Goal: Information Seeking & Learning: Find specific page/section

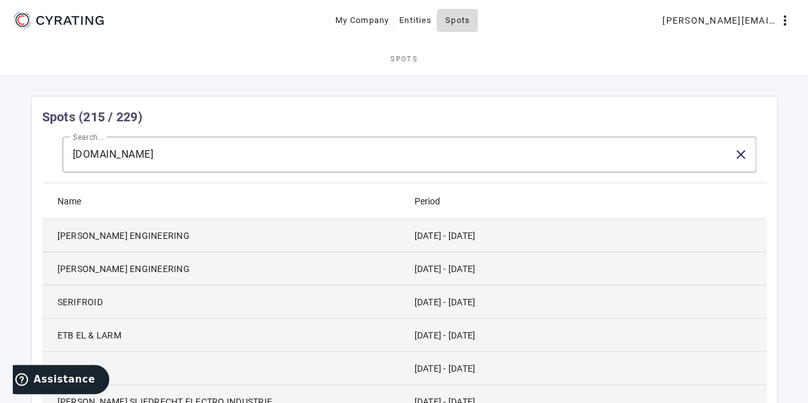
click at [470, 14] on span "Spots" at bounding box center [457, 20] width 25 height 20
click at [69, 71] on link "Spots" at bounding box center [404, 58] width 808 height 31
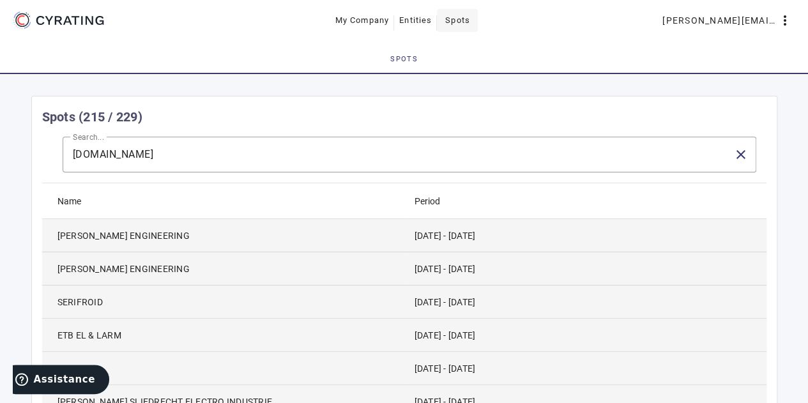
click at [465, 18] on span "Spots" at bounding box center [457, 20] width 25 height 20
click at [452, 24] on span "Spots" at bounding box center [457, 20] width 25 height 20
click at [748, 157] on mat-icon "close" at bounding box center [741, 154] width 15 height 15
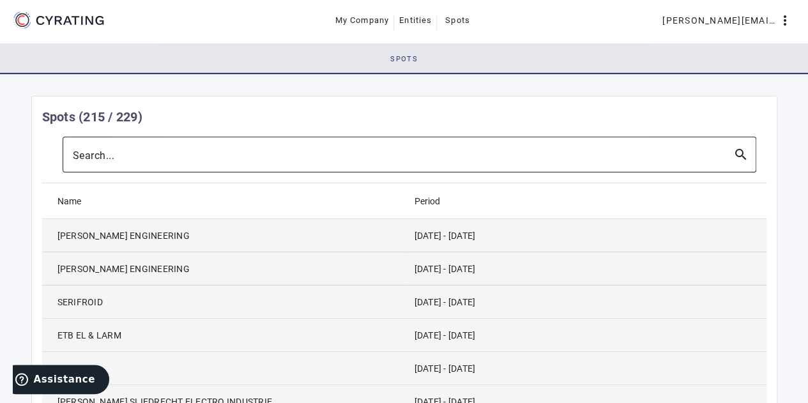
click at [413, 53] on span "Spots" at bounding box center [403, 58] width 27 height 31
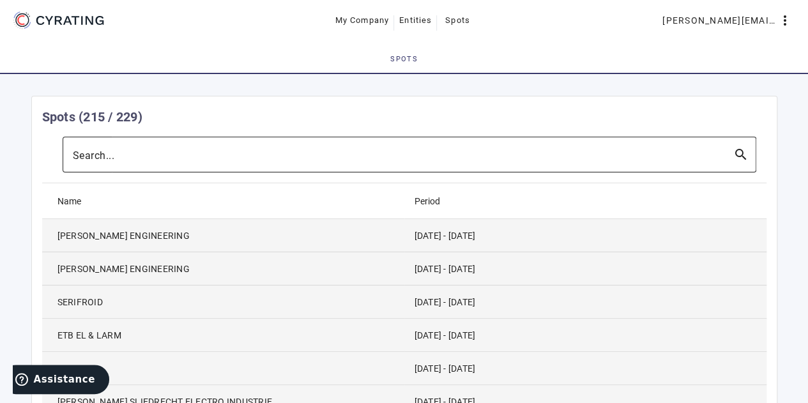
click at [412, 56] on span "Spots" at bounding box center [403, 59] width 27 height 7
click at [470, 18] on span "Spots" at bounding box center [457, 20] width 25 height 20
click at [427, 54] on link "Spots" at bounding box center [404, 58] width 808 height 31
drag, startPoint x: 746, startPoint y: 157, endPoint x: 775, endPoint y: 143, distance: 32.6
click at [775, 143] on mat-card-content "Search... search Name Period [PERSON_NAME] ENGINEERING [DATE] - [DATE] [PERSON_…" at bounding box center [404, 367] width 745 height 461
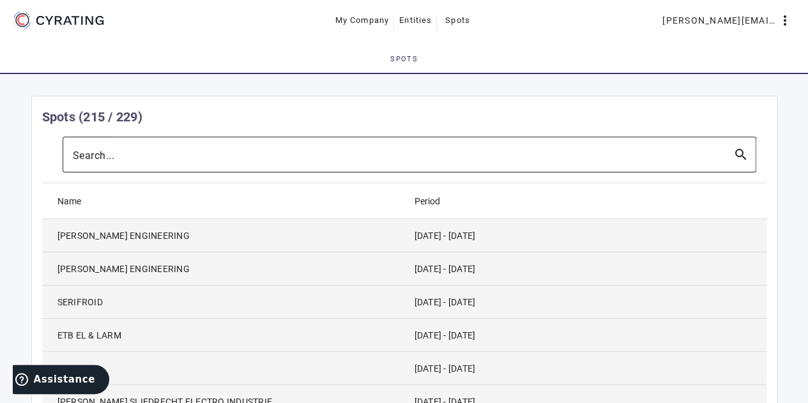
click at [748, 150] on mat-icon "search" at bounding box center [741, 154] width 31 height 15
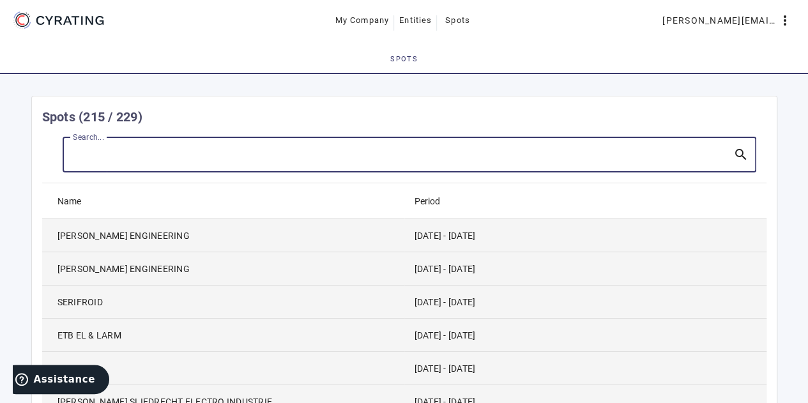
click at [739, 153] on mat-icon "search" at bounding box center [741, 154] width 31 height 15
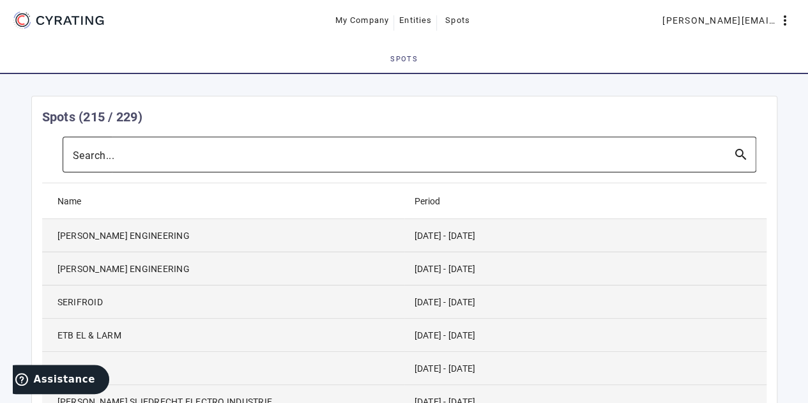
click at [442, 144] on div at bounding box center [398, 155] width 650 height 36
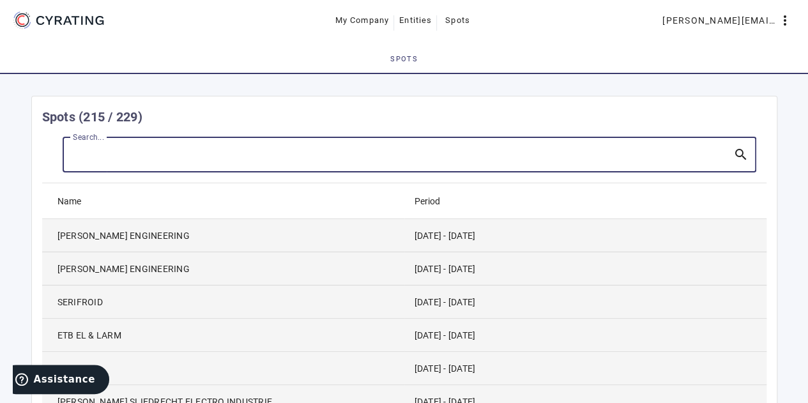
click at [449, 155] on input "Search..." at bounding box center [398, 154] width 650 height 15
paste input "[URL][DOMAIN_NAME]"
drag, startPoint x: 181, startPoint y: 153, endPoint x: 144, endPoint y: 159, distance: 37.6
click at [144, 159] on input "SP Consulting [URL][DOMAIN_NAME]" at bounding box center [398, 154] width 650 height 15
click at [236, 157] on input "SP Consulting [DOMAIN_NAME][URL]" at bounding box center [398, 154] width 650 height 15
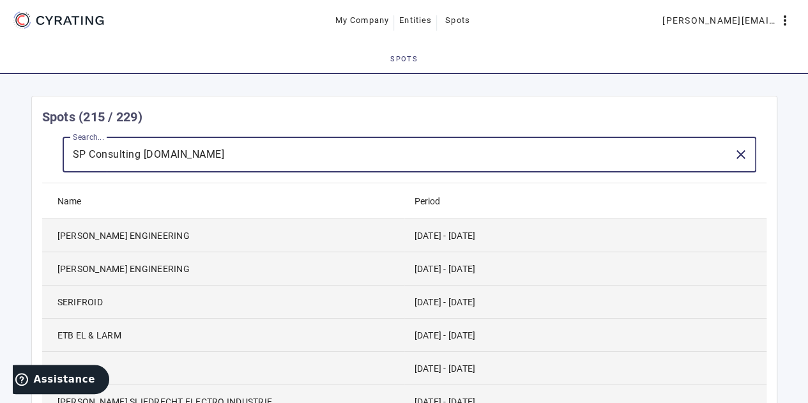
type input "SP Consulting [DOMAIN_NAME]"
click at [458, 19] on span "Spots" at bounding box center [457, 20] width 25 height 20
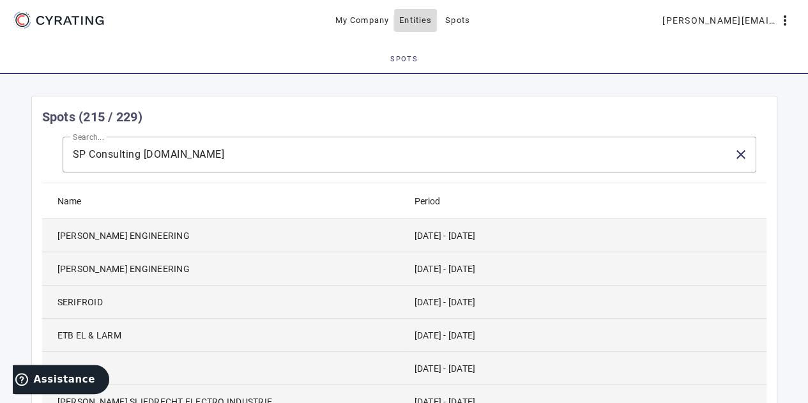
click at [418, 19] on span "Entities" at bounding box center [415, 20] width 33 height 20
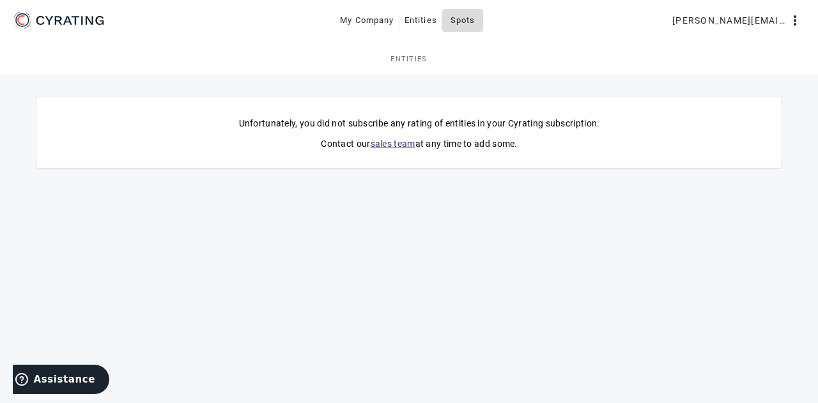
click at [464, 29] on span "Spots" at bounding box center [462, 20] width 25 height 20
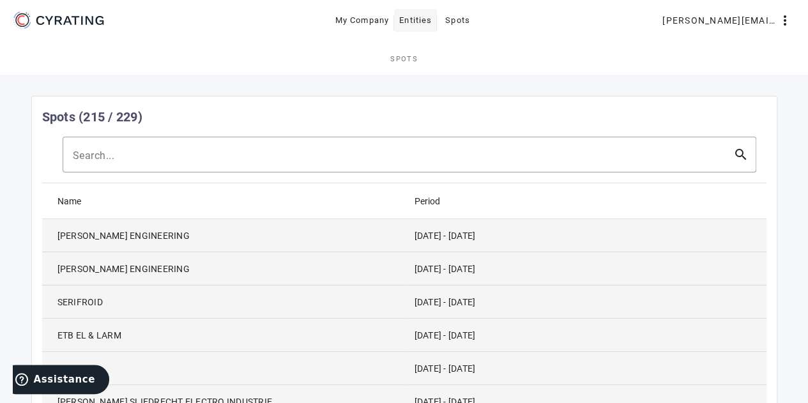
drag, startPoint x: 384, startPoint y: 20, endPoint x: 424, endPoint y: 24, distance: 40.5
click at [399, 22] on div "My Company Entities Spots" at bounding box center [404, 20] width 417 height 23
click at [734, 27] on span "[PERSON_NAME][EMAIL_ADDRESS][PERSON_NAME][DOMAIN_NAME]" at bounding box center [720, 20] width 115 height 20
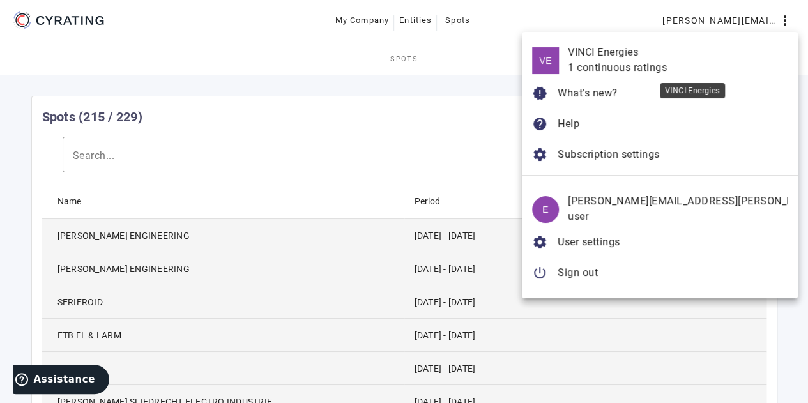
click at [685, 66] on div "1 continuous ratings" at bounding box center [678, 67] width 220 height 15
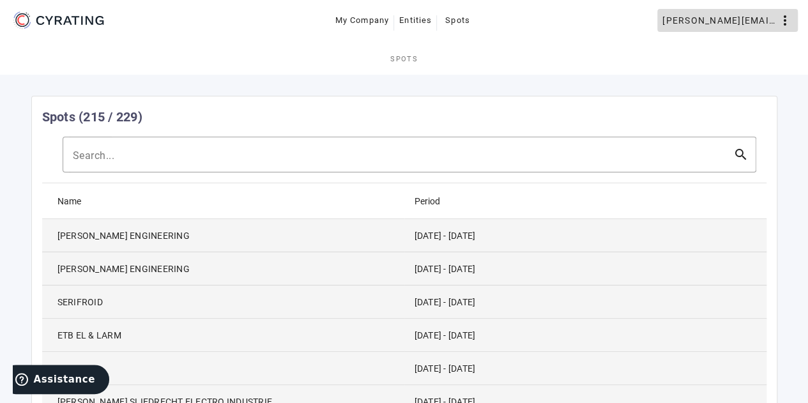
click at [725, 22] on span "[PERSON_NAME][EMAIL_ADDRESS][PERSON_NAME][DOMAIN_NAME]" at bounding box center [720, 20] width 115 height 20
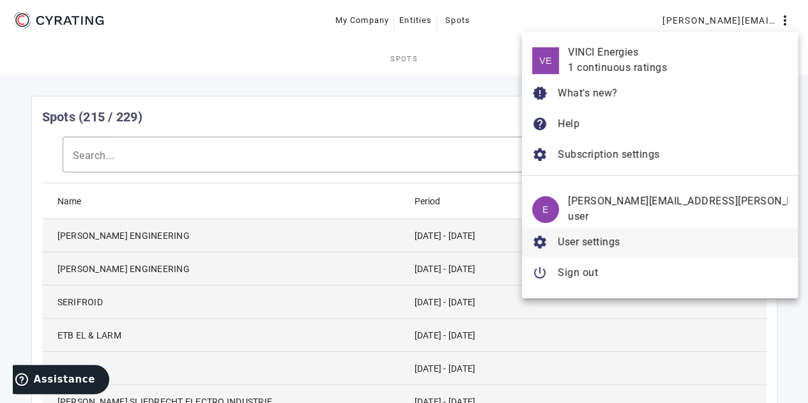
click at [620, 247] on span "User settings" at bounding box center [589, 242] width 63 height 12
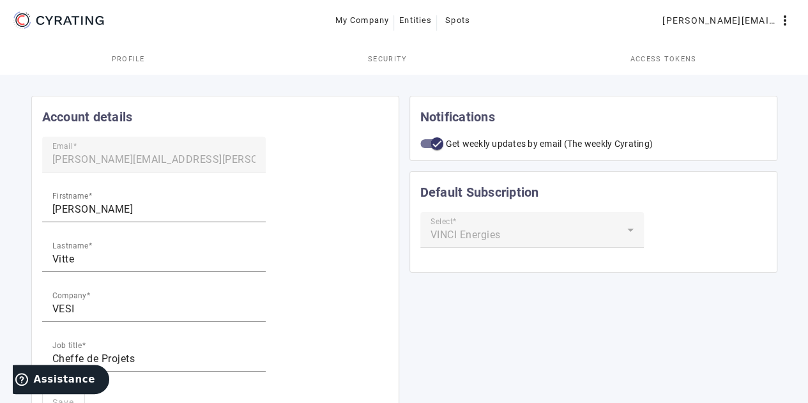
click at [702, 73] on link "Access tokens" at bounding box center [663, 58] width 289 height 31
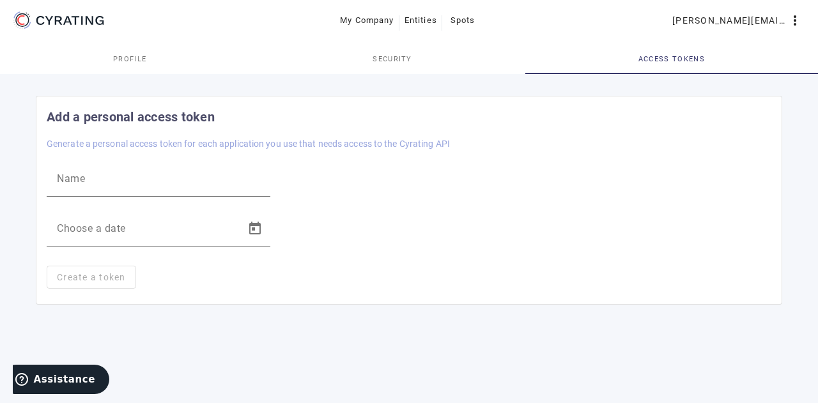
click at [417, 65] on link "Security" at bounding box center [392, 58] width 266 height 31
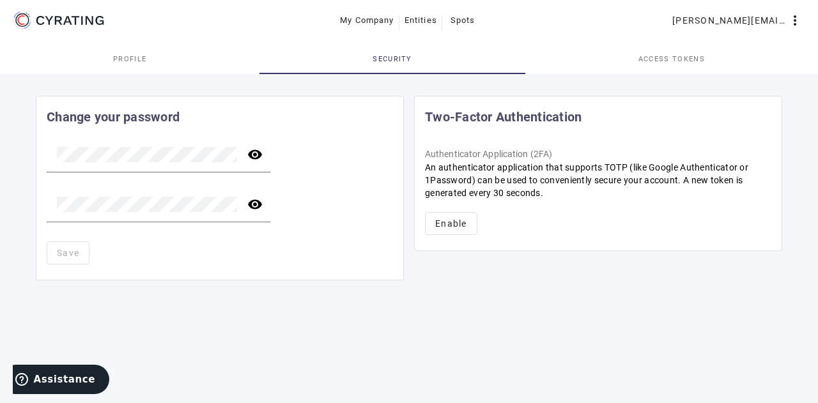
click at [162, 66] on link "Profile" at bounding box center [129, 58] width 259 height 31
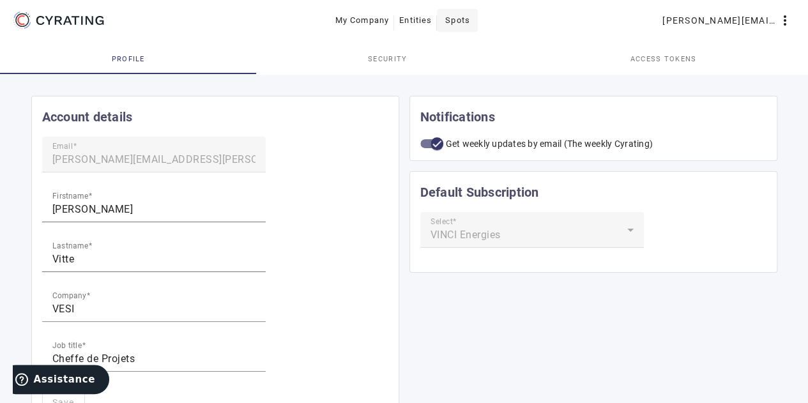
click at [475, 23] on span at bounding box center [457, 20] width 41 height 31
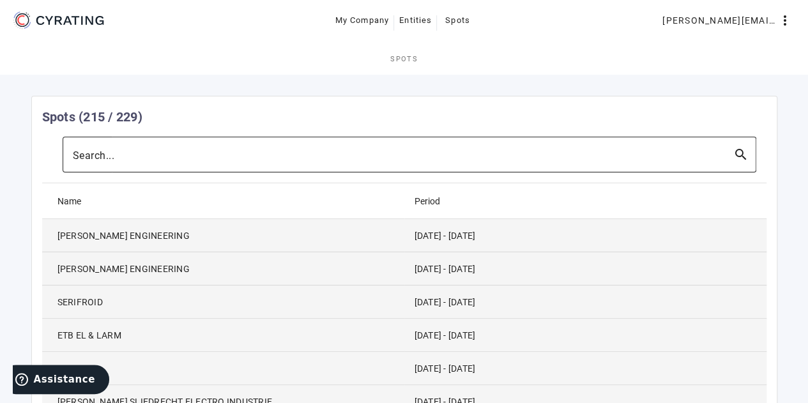
click at [211, 169] on div at bounding box center [398, 155] width 650 height 36
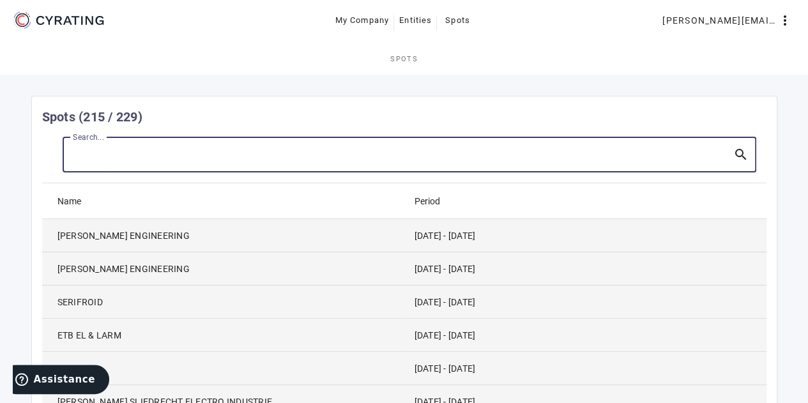
click at [167, 154] on input "Search..." at bounding box center [398, 154] width 650 height 15
click at [785, 15] on mat-icon "more_vert" at bounding box center [785, 20] width 15 height 15
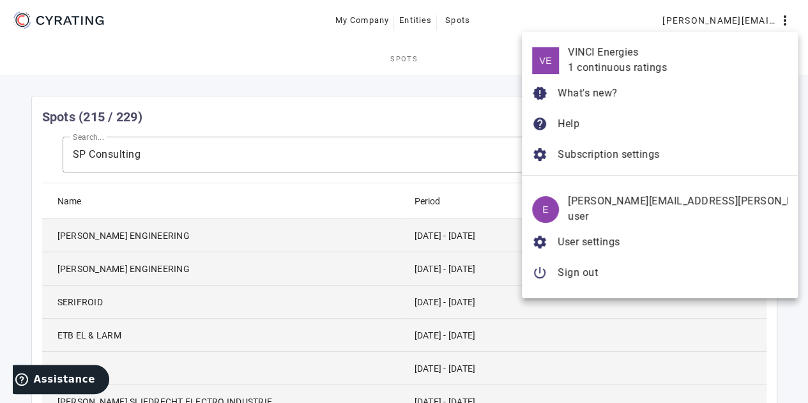
click at [401, 73] on div at bounding box center [404, 201] width 808 height 403
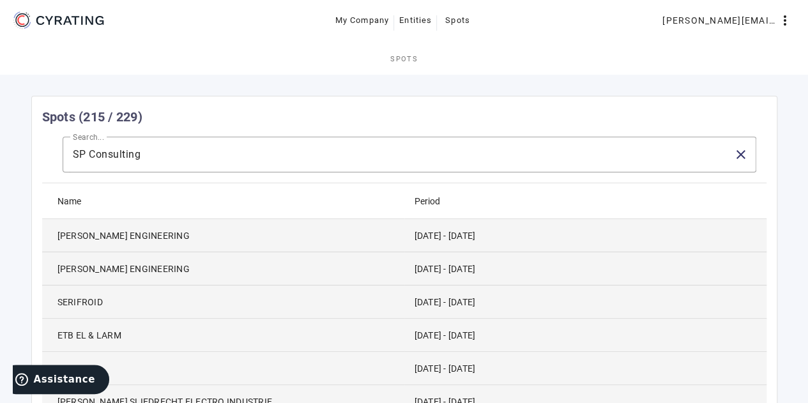
scroll to position [48, 0]
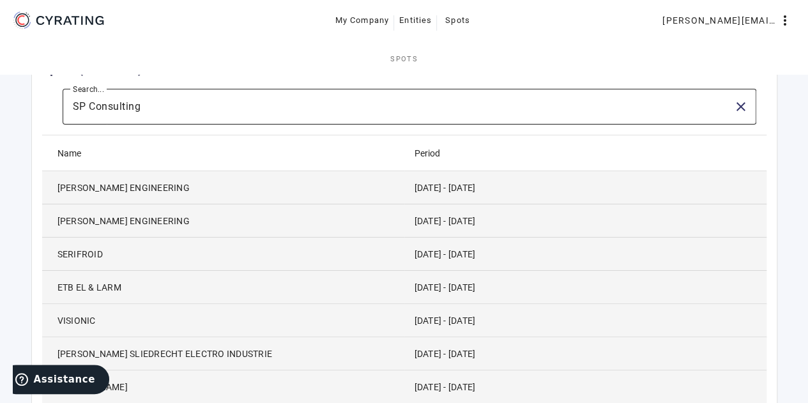
click at [431, 107] on input "SP Consulting" at bounding box center [398, 106] width 650 height 15
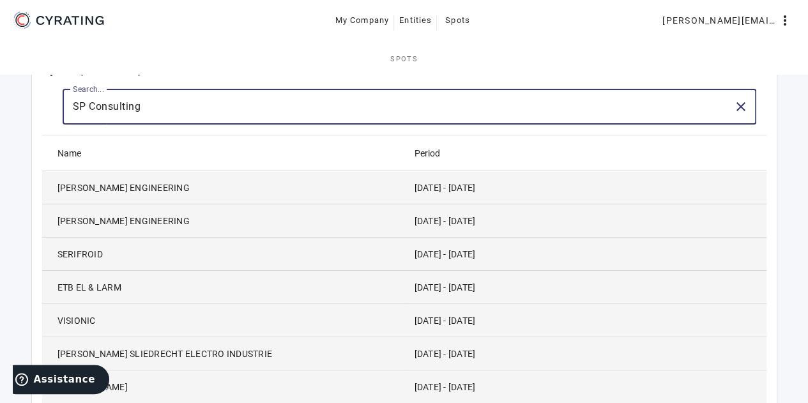
paste input "[URL][DOMAIN_NAME]"
drag, startPoint x: 175, startPoint y: 103, endPoint x: 143, endPoint y: 112, distance: 33.4
click at [143, 112] on input "SP Consulting [URL][DOMAIN_NAME]" at bounding box center [398, 106] width 650 height 15
click at [211, 112] on input "SP Consulting [DOMAIN_NAME][URL]" at bounding box center [398, 106] width 650 height 15
type input "SP Consulting [DOMAIN_NAME]"
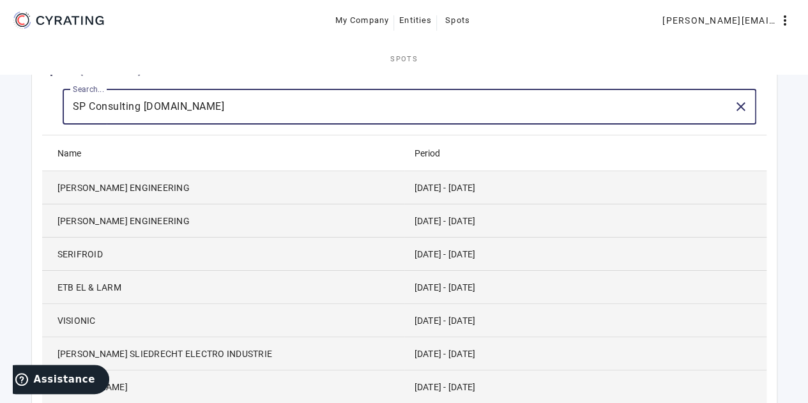
click at [211, 112] on input "SP Consulting [DOMAIN_NAME]" at bounding box center [398, 106] width 650 height 15
click at [746, 109] on mat-icon "close" at bounding box center [741, 106] width 15 height 15
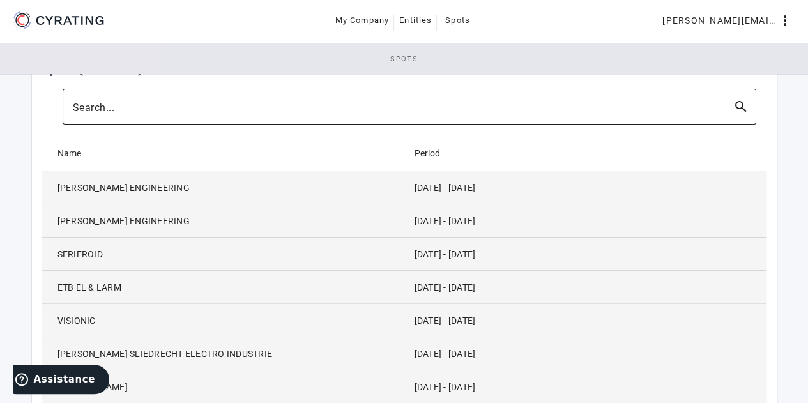
click at [640, 65] on link "Spots" at bounding box center [404, 58] width 808 height 31
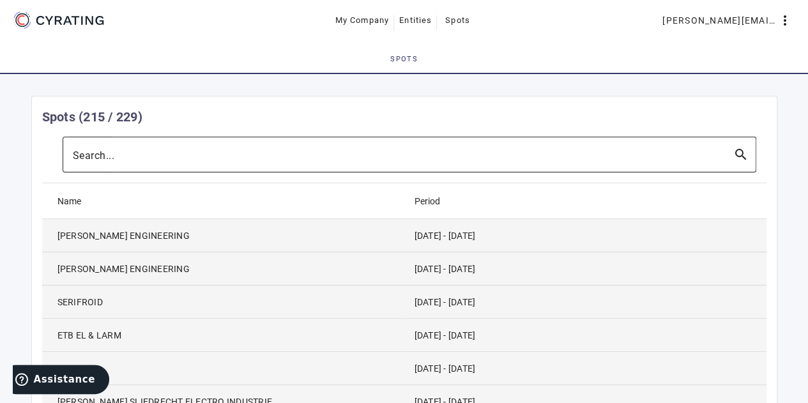
click at [476, 91] on div "Unfortunately, you did not subscribe any rating in your Cyrating subscription. …" at bounding box center [404, 351] width 767 height 534
